Goal: Task Accomplishment & Management: Manage account settings

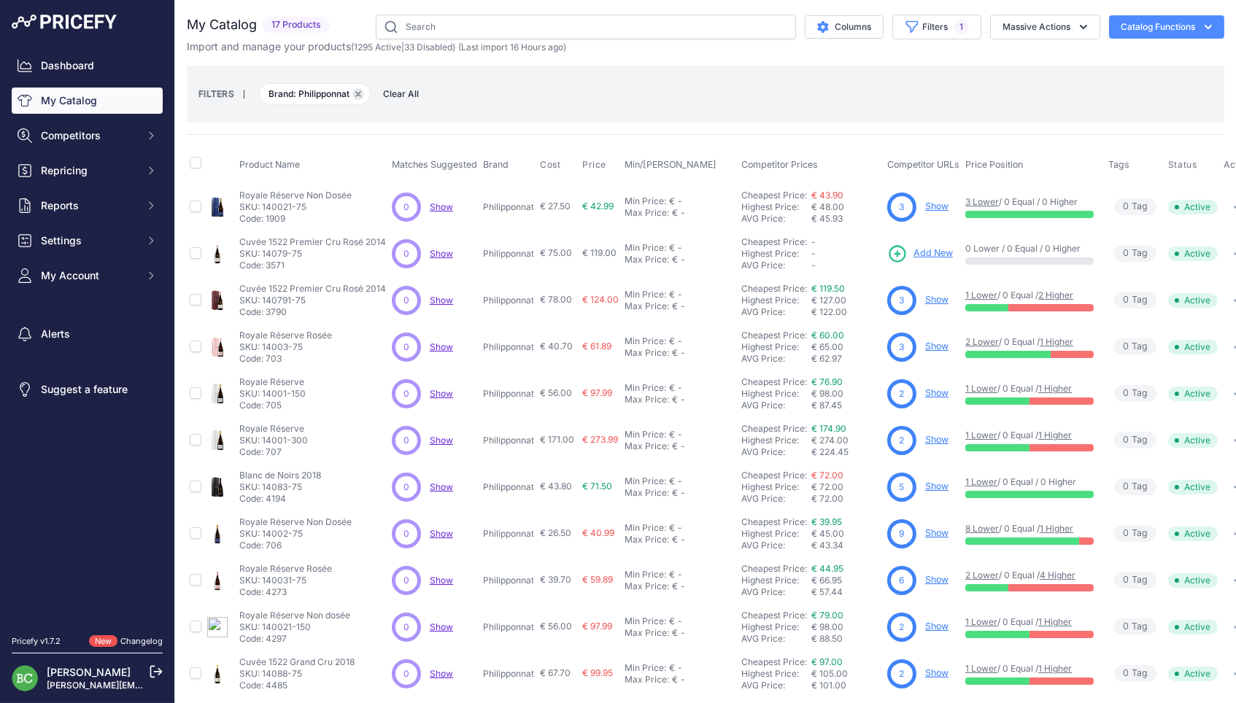
click at [364, 90] on button "Remove filter option" at bounding box center [358, 94] width 12 height 12
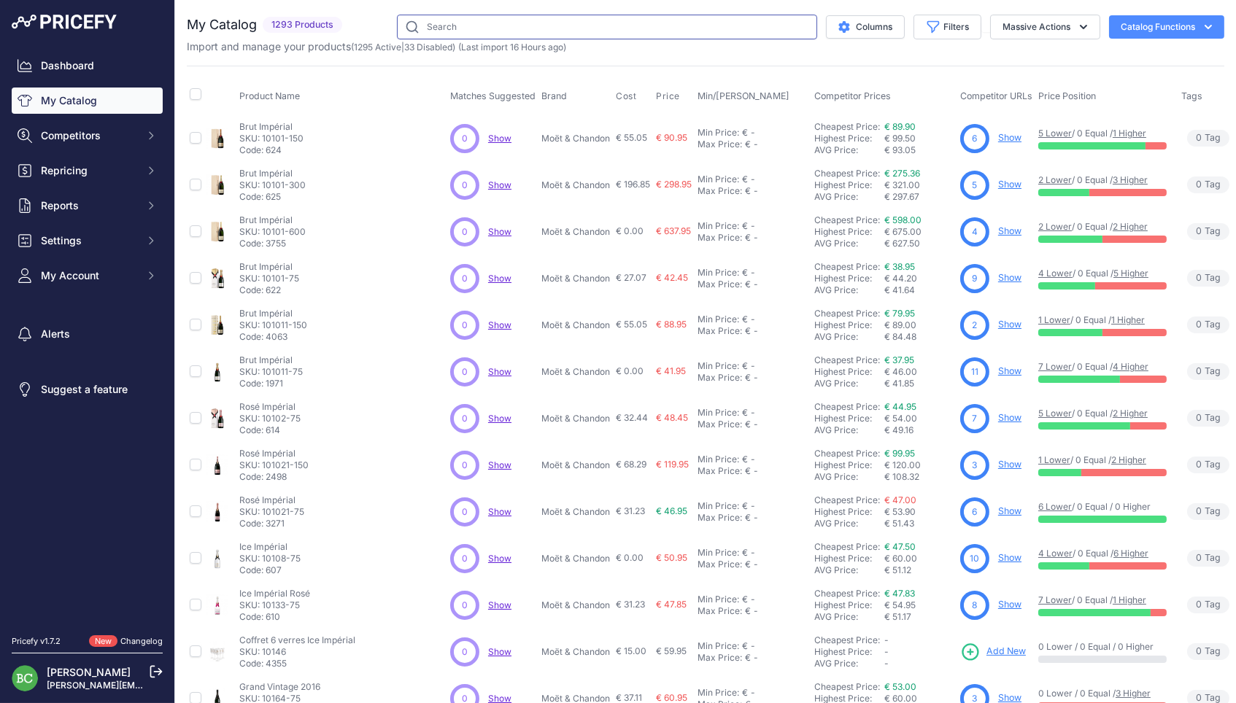
click at [477, 26] on input "text" at bounding box center [607, 27] width 420 height 25
paste input "31501-75"
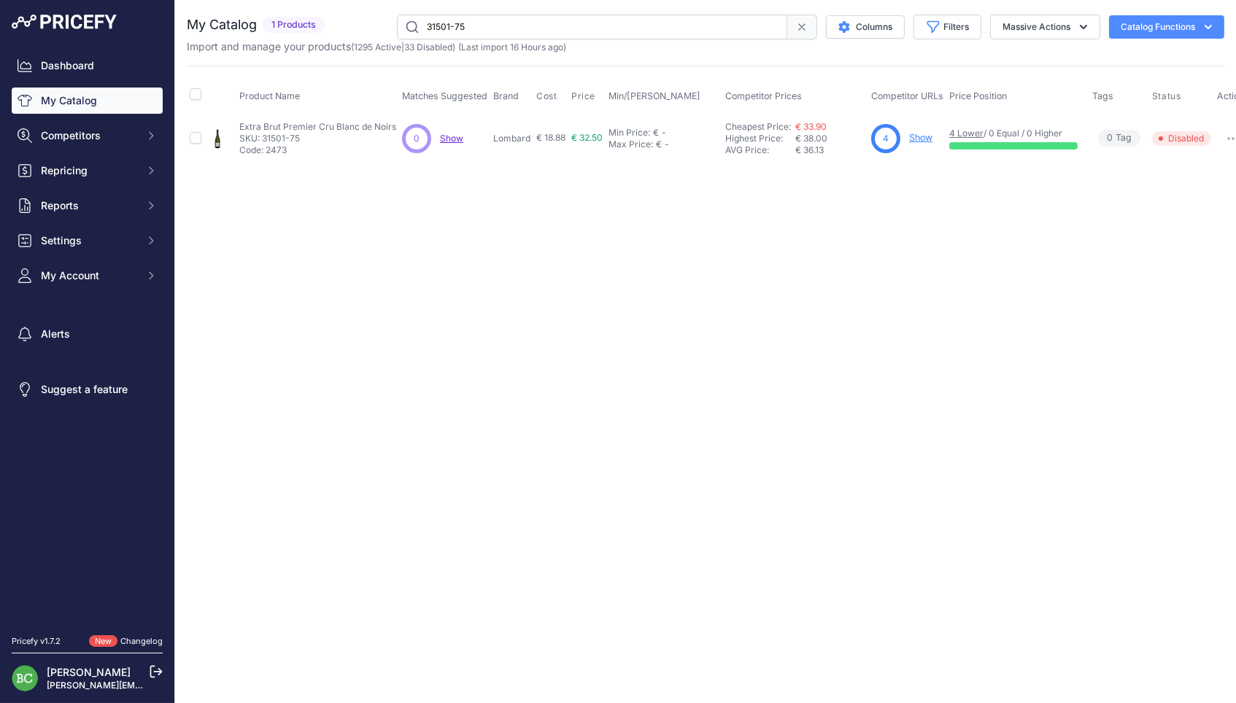
drag, startPoint x: 500, startPoint y: 22, endPoint x: 392, endPoint y: 22, distance: 107.2
click at [397, 22] on input "31501-75" at bounding box center [592, 27] width 390 height 25
paste input "4210"
type input "34210-75"
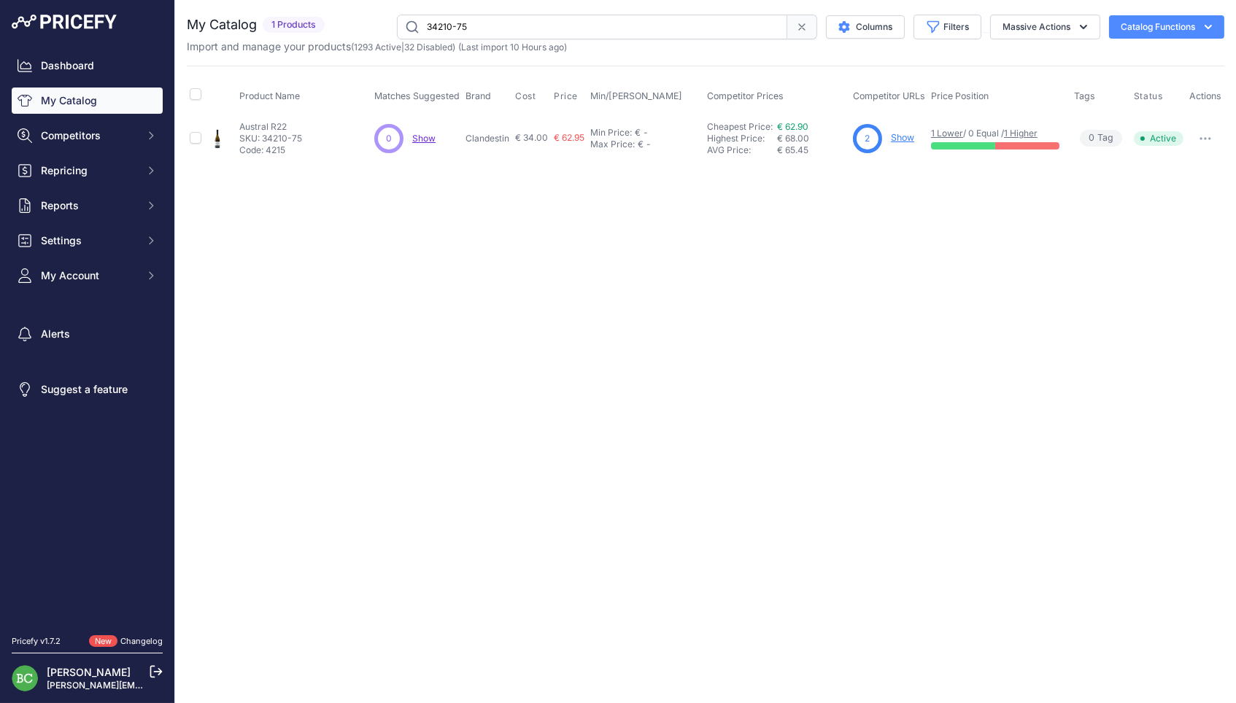
click at [1206, 137] on icon "button" at bounding box center [1205, 138] width 12 height 3
click at [1155, 169] on button "Disable" at bounding box center [1174, 169] width 93 height 23
drag, startPoint x: 470, startPoint y: 26, endPoint x: 378, endPoint y: 23, distance: 91.9
click at [378, 23] on div "34210-75 Columns Filters Status All Status Only Enabled Only Disabled" at bounding box center [777, 27] width 894 height 25
paste input "26104"
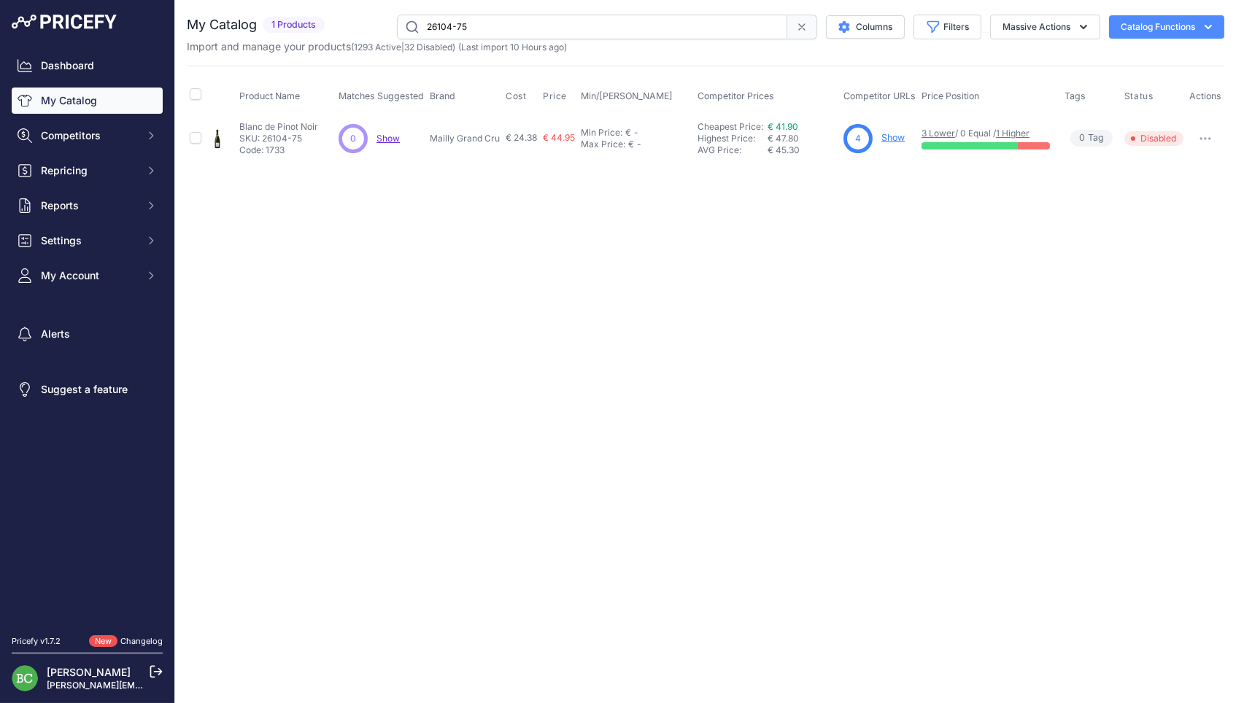
drag, startPoint x: 492, startPoint y: 26, endPoint x: 370, endPoint y: 25, distance: 121.8
click at [370, 25] on div "26104-75 Columns Filters Status All Status Only Enabled Only Disabled" at bounding box center [777, 27] width 894 height 25
paste input "10830"
drag, startPoint x: 495, startPoint y: 28, endPoint x: 377, endPoint y: 23, distance: 118.3
click at [377, 23] on div "10830-75 Columns Filters Status All Status Only Enabled Only Disabled" at bounding box center [777, 27] width 894 height 25
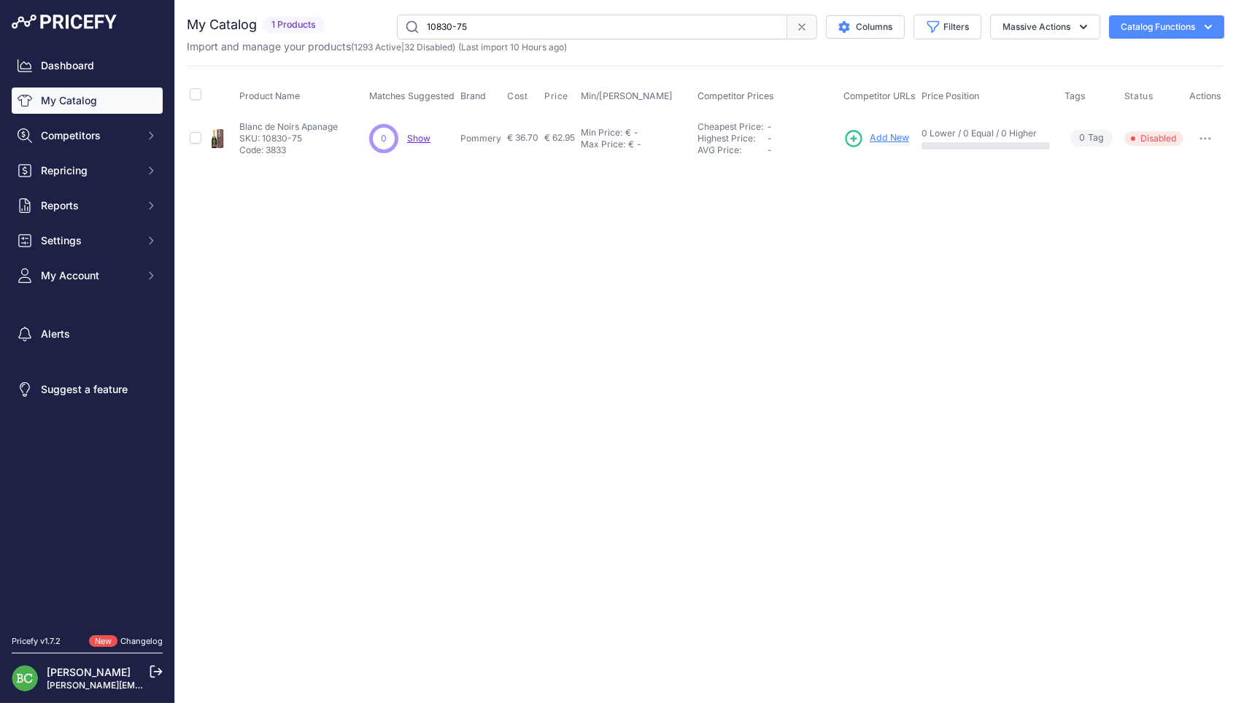
paste input "9027"
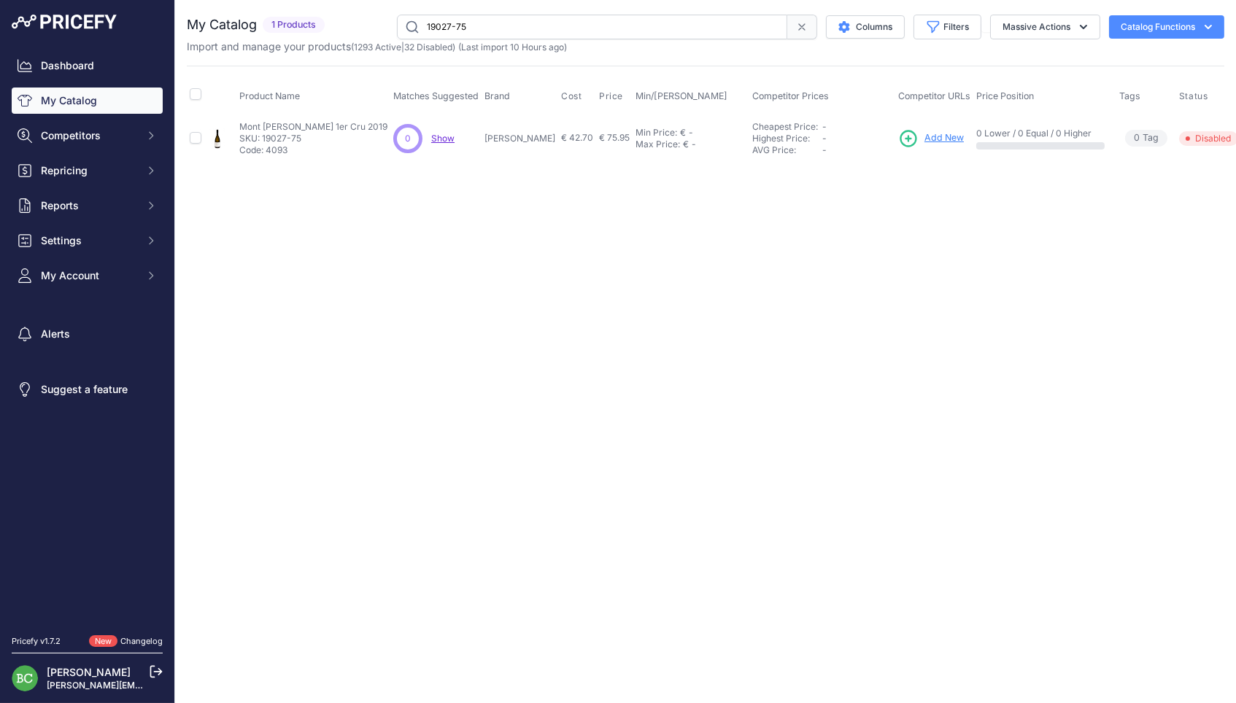
drag, startPoint x: 490, startPoint y: 26, endPoint x: 320, endPoint y: 18, distance: 170.1
click at [320, 18] on div "My Catalog 1 Products" at bounding box center [705, 27] width 1037 height 25
paste input "4093"
type input "14093-75"
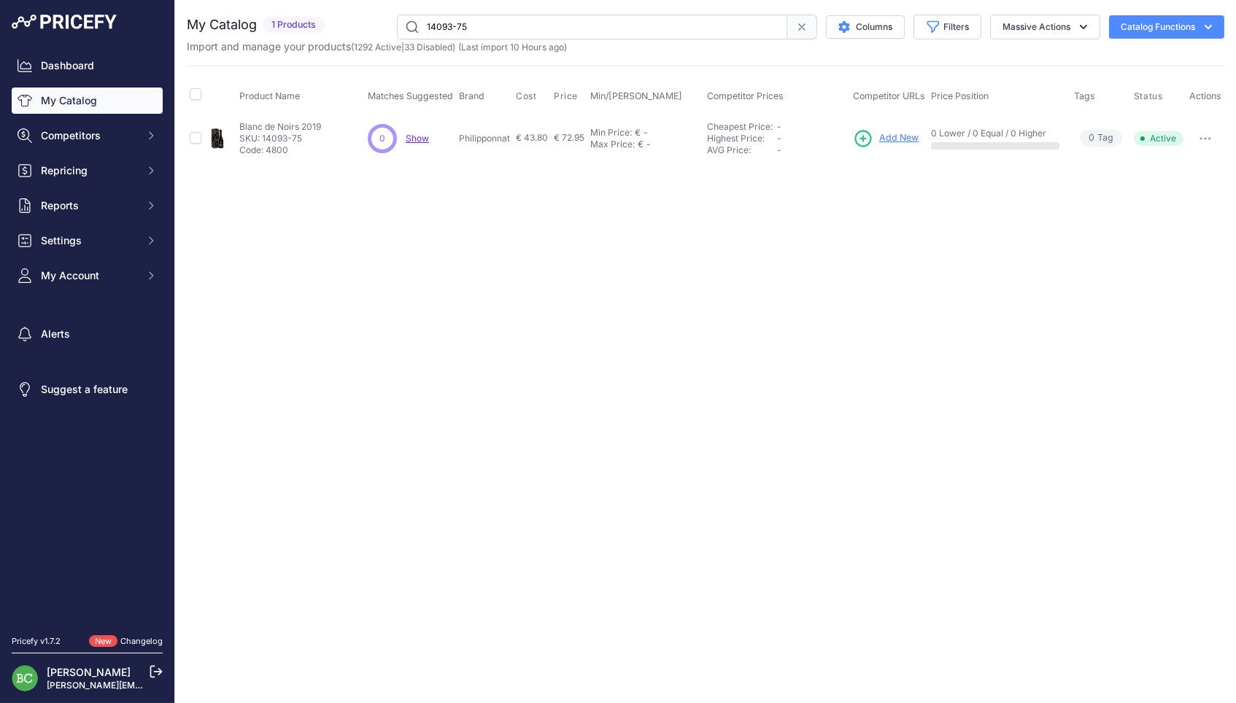
click at [1208, 133] on button "button" at bounding box center [1204, 138] width 29 height 20
click at [1170, 163] on button "Disable" at bounding box center [1174, 169] width 93 height 23
drag, startPoint x: 512, startPoint y: 26, endPoint x: 349, endPoint y: 21, distance: 163.4
click at [352, 22] on div "14093-75 Columns Filters Status All Status Only Enabled Only Disabled" at bounding box center [777, 27] width 894 height 25
paste input "34210"
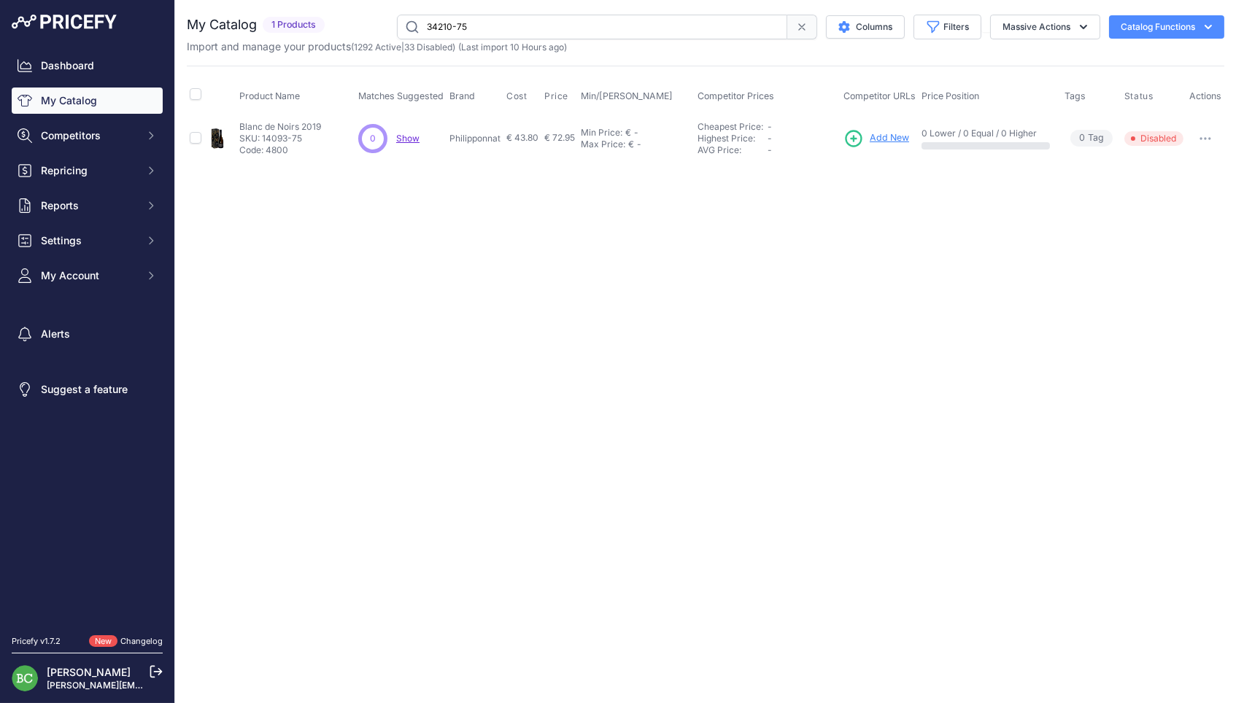
type input "34210-75"
